Goal: Book appointment/travel/reservation

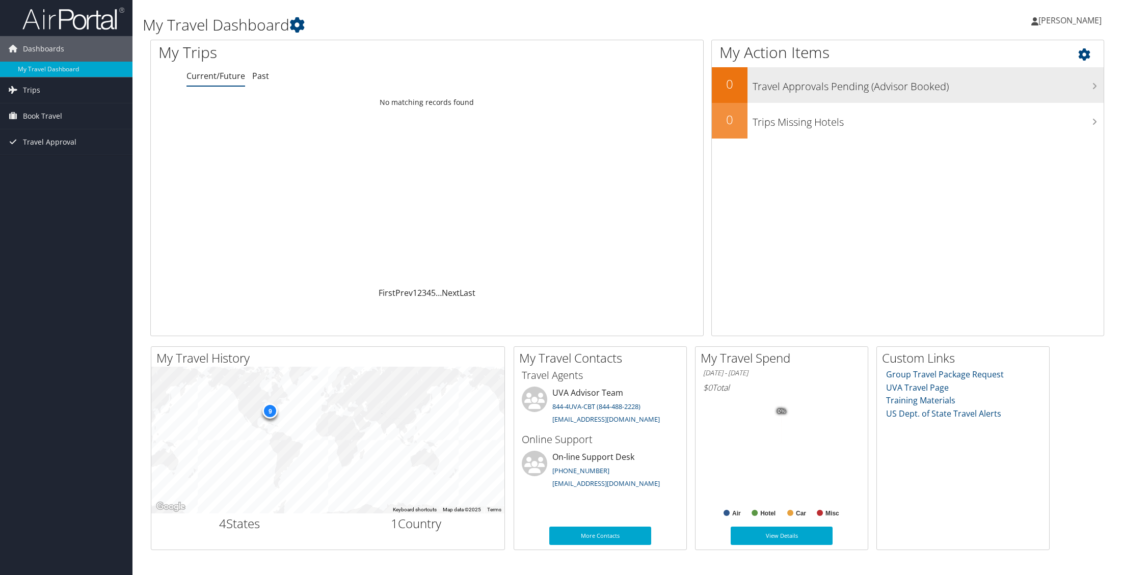
click at [821, 80] on h3 "Travel Approvals Pending (Advisor Booked)" at bounding box center [928, 83] width 351 height 19
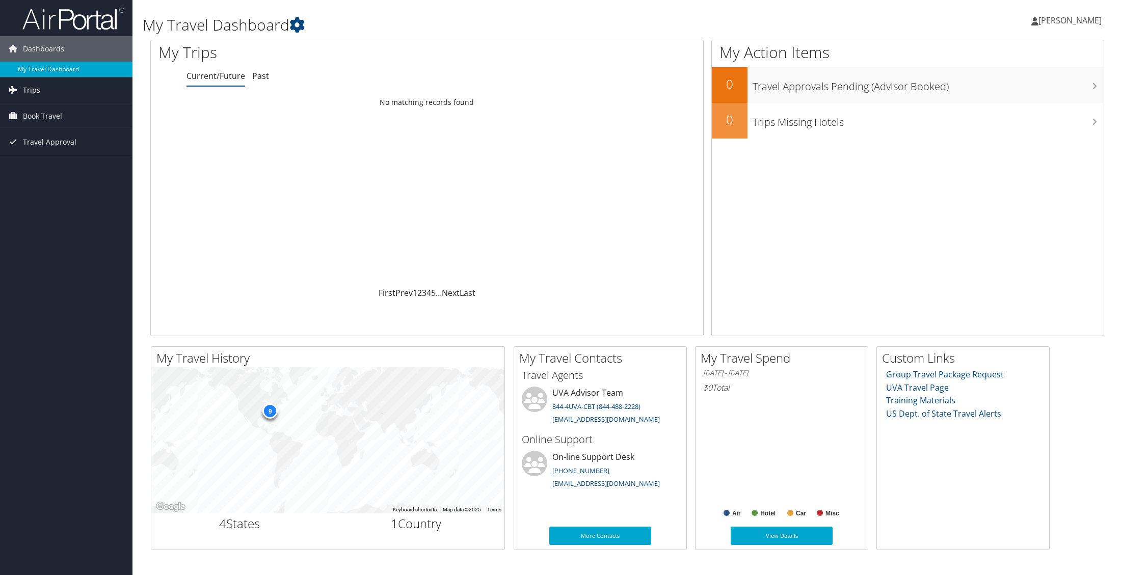
click at [22, 90] on link "Trips" at bounding box center [66, 89] width 133 height 25
click at [46, 159] on span "Book Travel" at bounding box center [42, 161] width 39 height 25
click at [60, 217] on link "Book/Manage Online Trips" at bounding box center [66, 212] width 133 height 15
